Goal: Transaction & Acquisition: Purchase product/service

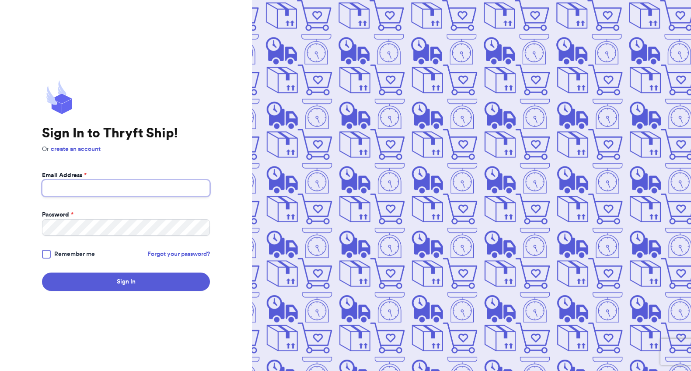
click at [90, 190] on input "Email Address *" at bounding box center [126, 188] width 168 height 17
type input "info@savvycyberkids.org"
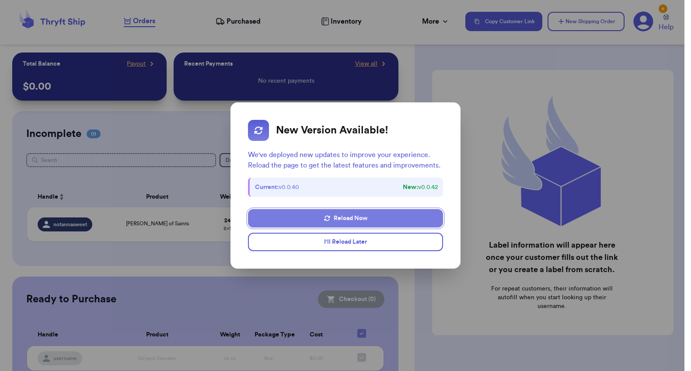
click at [287, 224] on button "Reload Now" at bounding box center [346, 218] width 196 height 18
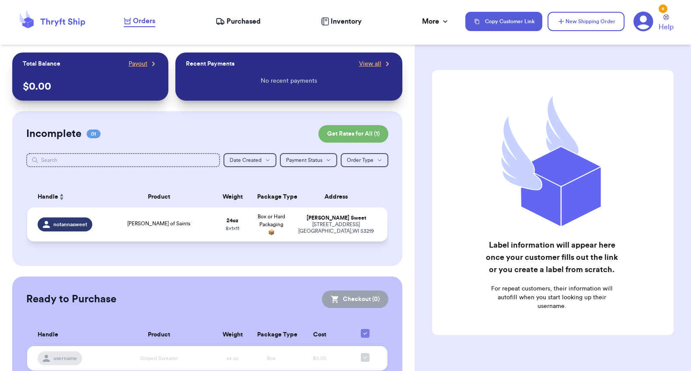
click at [72, 228] on span "notannasweet" at bounding box center [70, 224] width 34 height 7
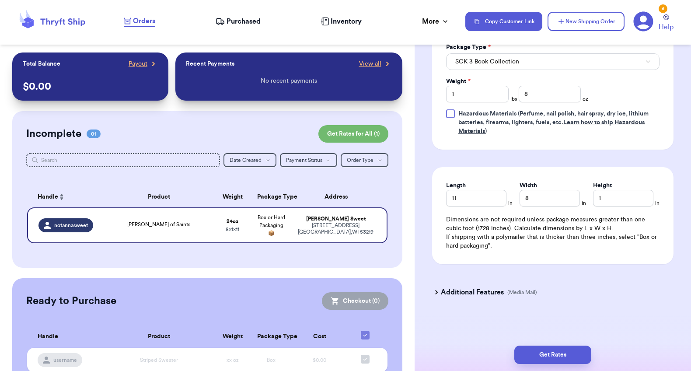
scroll to position [427, 0]
click at [541, 351] on button "Get Rates" at bounding box center [552, 355] width 77 height 18
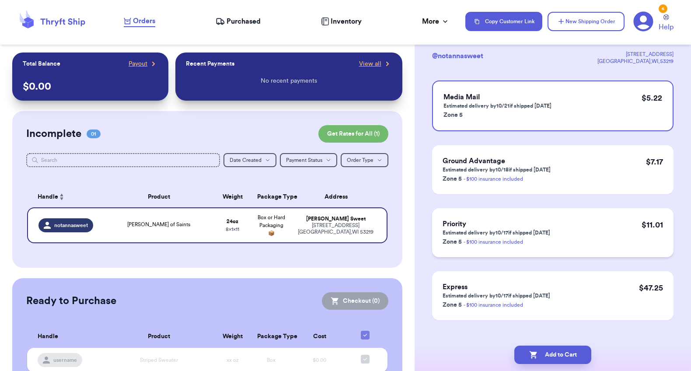
scroll to position [70, 0]
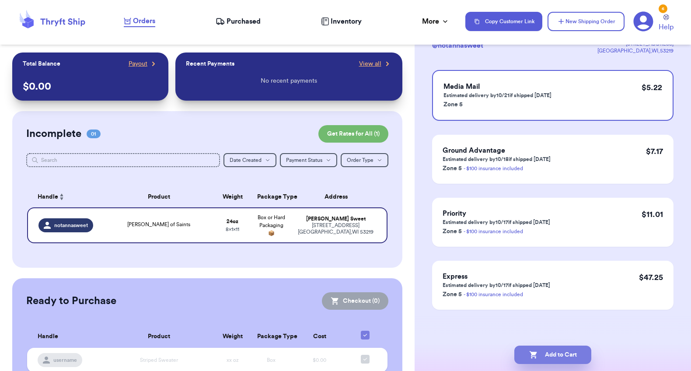
click at [565, 355] on button "Add to Cart" at bounding box center [552, 355] width 77 height 18
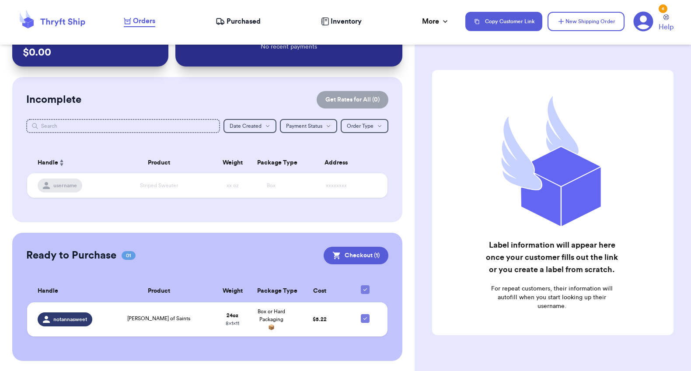
scroll to position [42, 0]
click at [339, 246] on button "Checkout ( 1 )" at bounding box center [356, 254] width 65 height 17
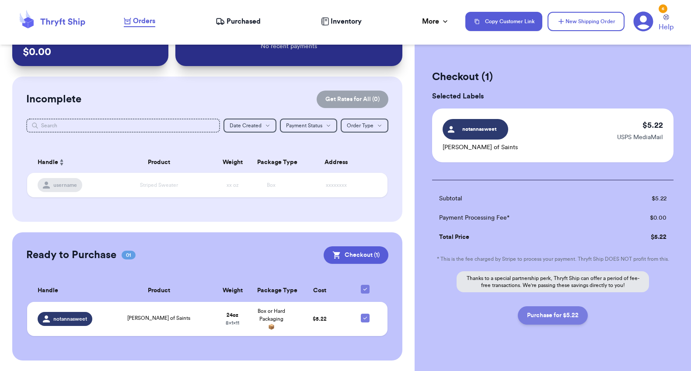
click at [542, 319] on button "Purchase for $5.22" at bounding box center [553, 315] width 70 height 18
checkbox input "false"
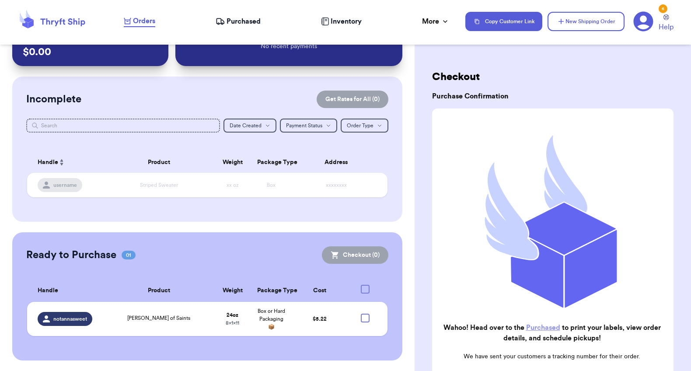
click at [539, 325] on link "Purchased" at bounding box center [543, 327] width 34 height 7
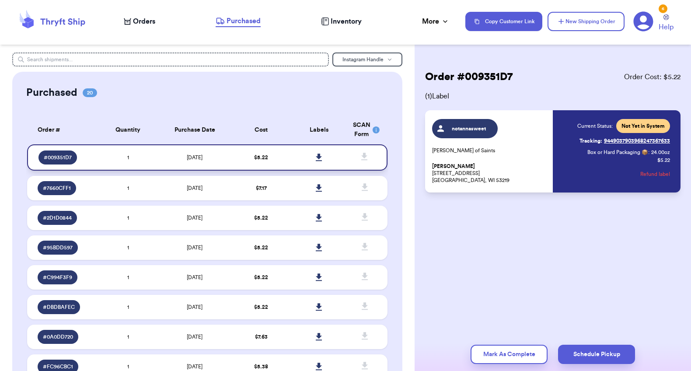
click at [316, 157] on icon at bounding box center [319, 157] width 6 height 7
